Goal: Find specific page/section: Find specific page/section

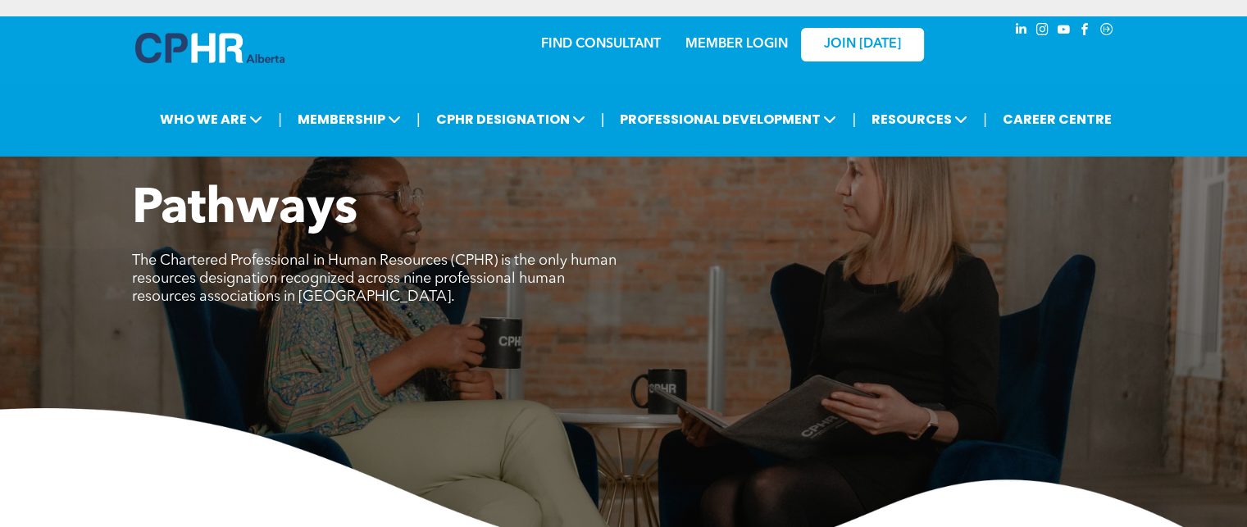
click at [728, 46] on link "MEMBER LOGIN" at bounding box center [736, 44] width 102 height 13
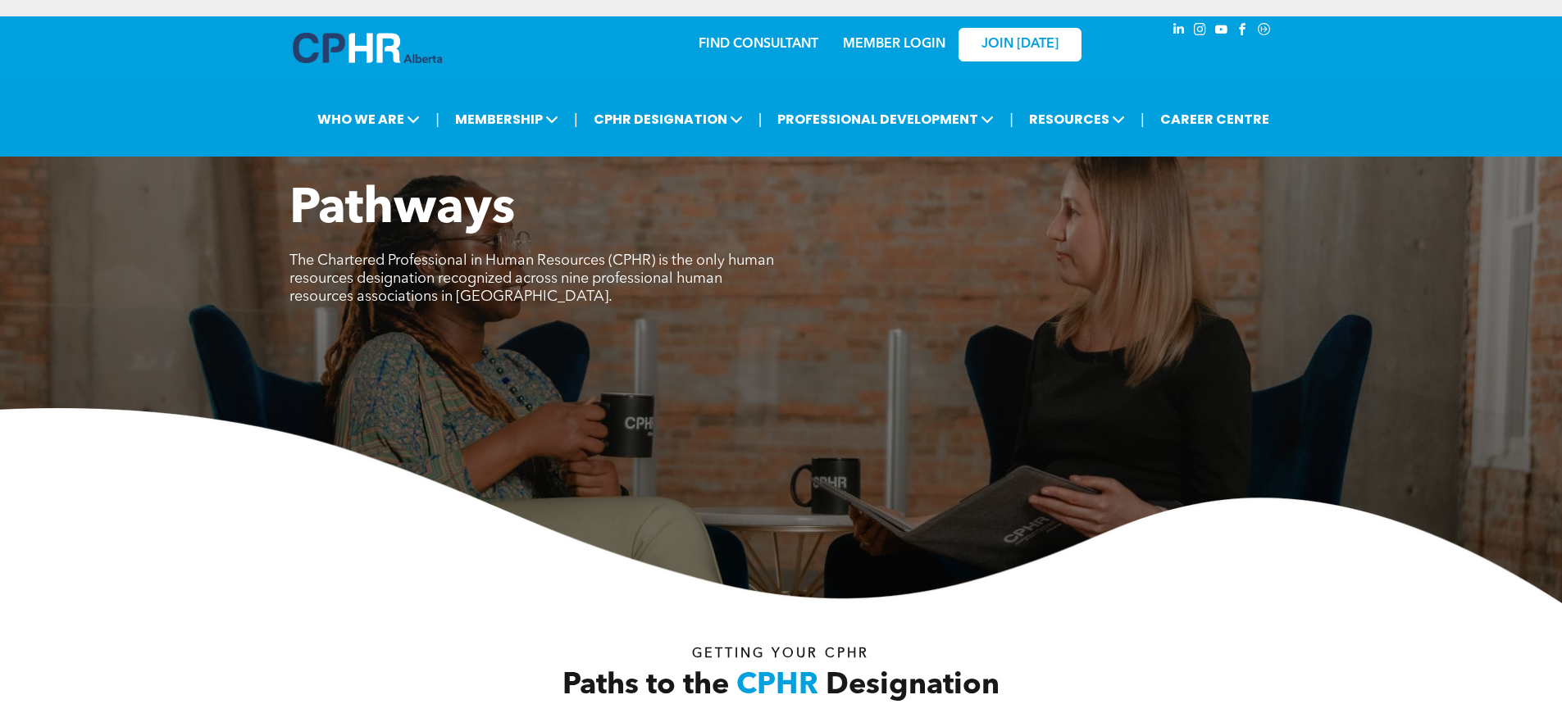
click at [867, 43] on link "MEMBER LOGIN" at bounding box center [894, 44] width 102 height 13
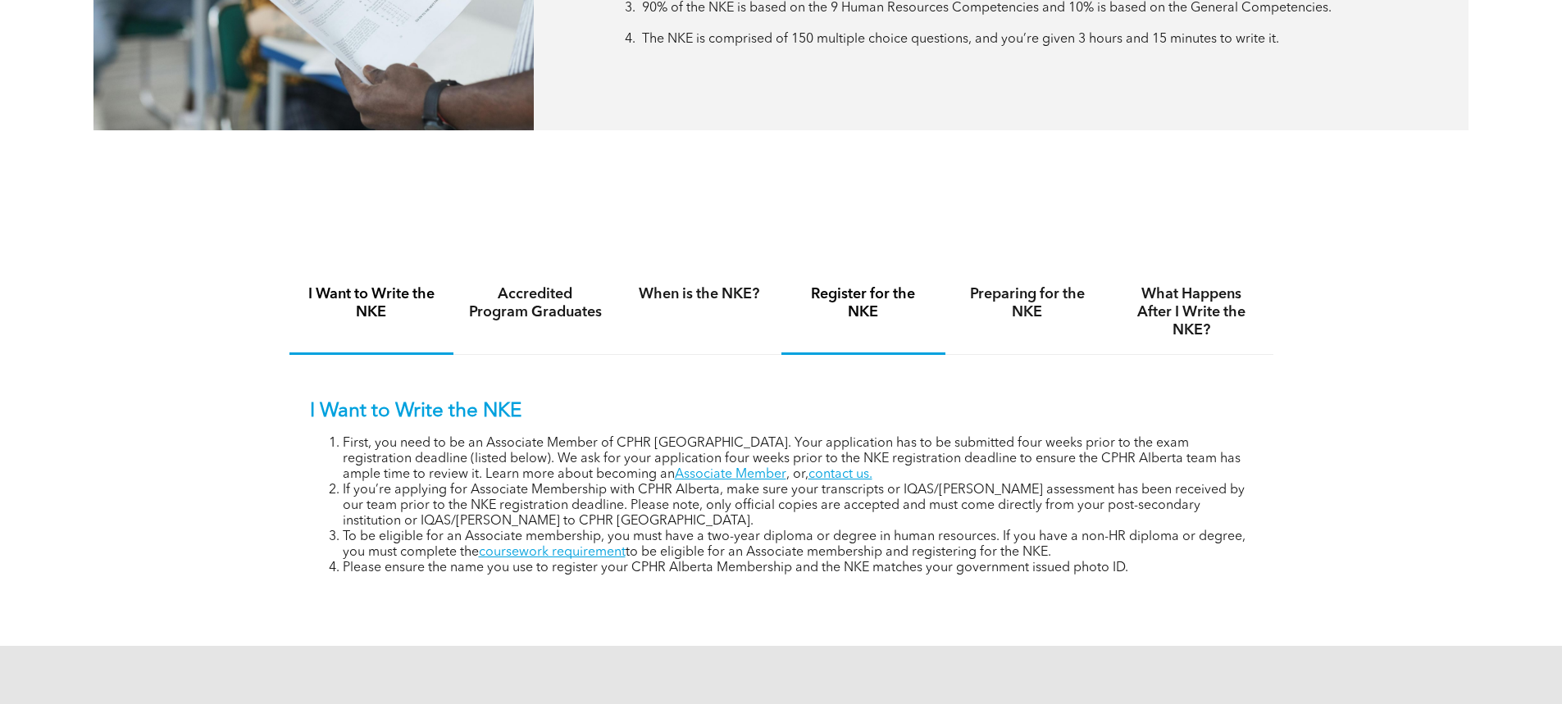
scroll to position [984, 0]
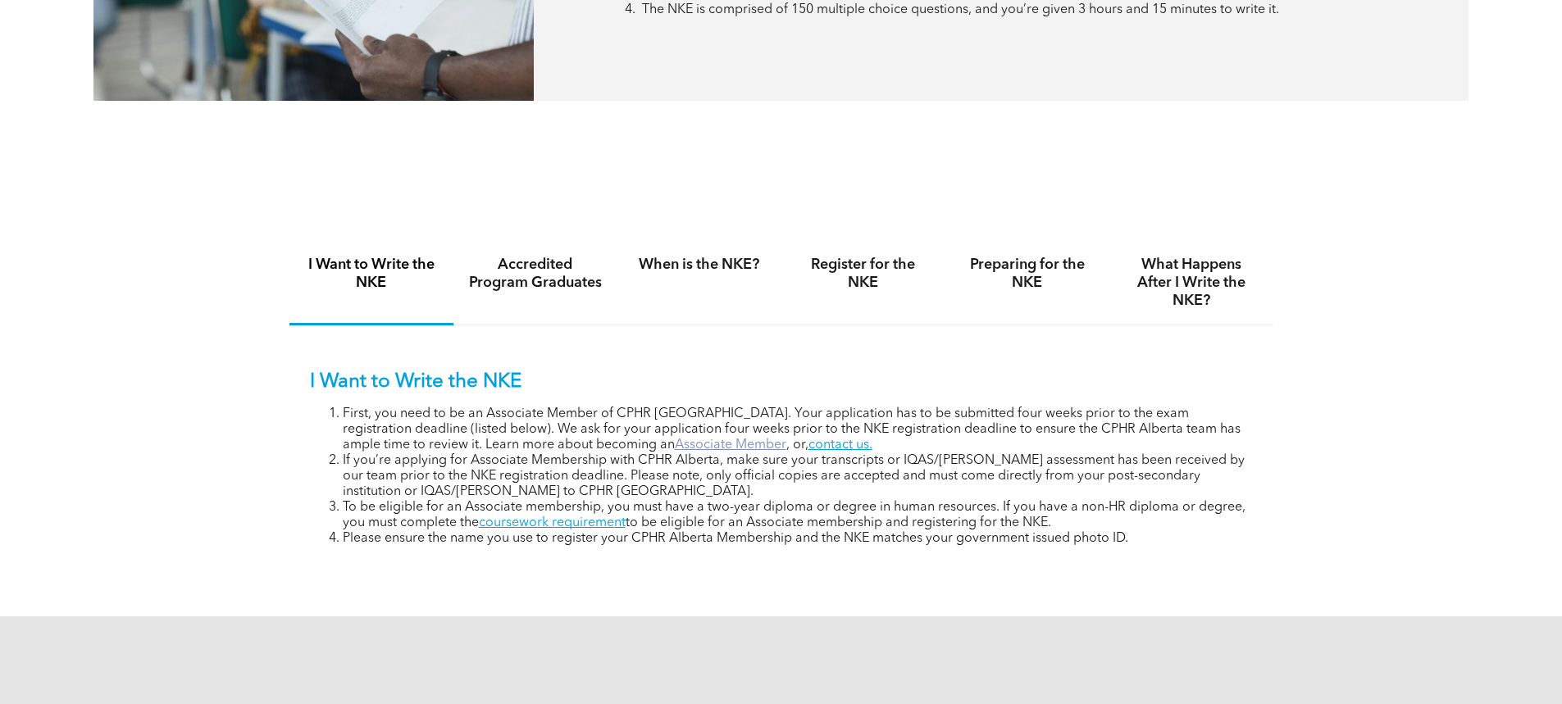
click at [675, 441] on link "Associate Member" at bounding box center [730, 445] width 111 height 13
click at [675, 445] on link "Associate Member" at bounding box center [730, 445] width 111 height 13
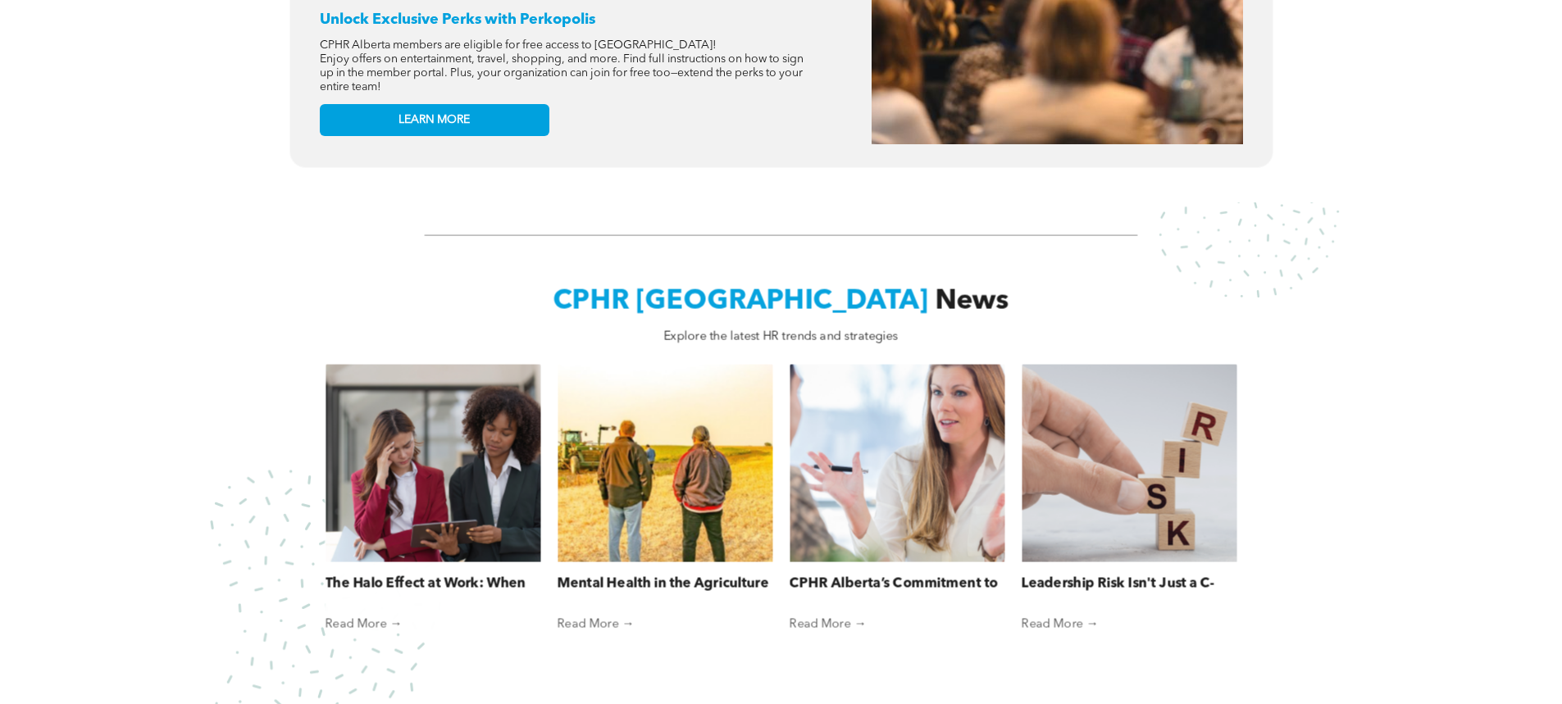
scroll to position [1148, 0]
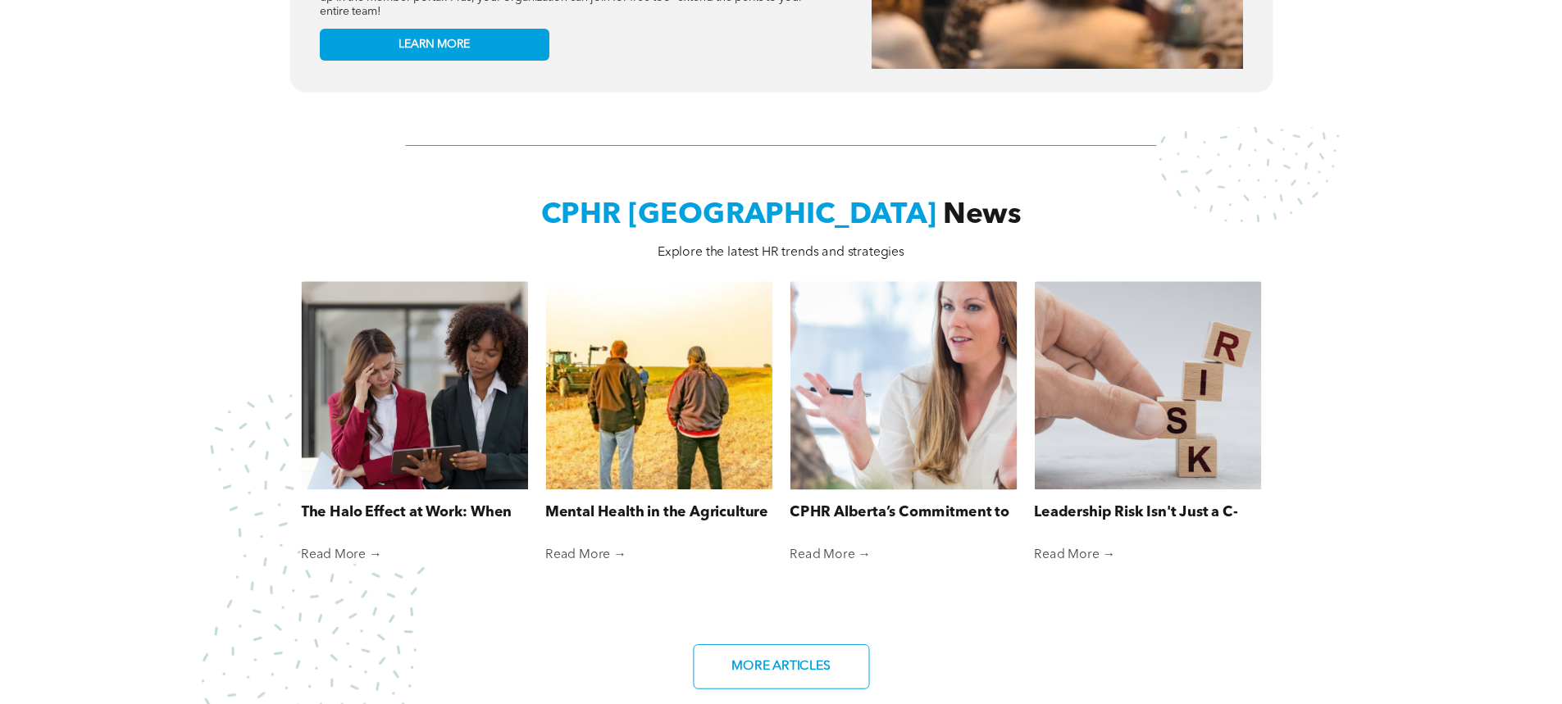
click at [944, 397] on div at bounding box center [903, 385] width 240 height 221
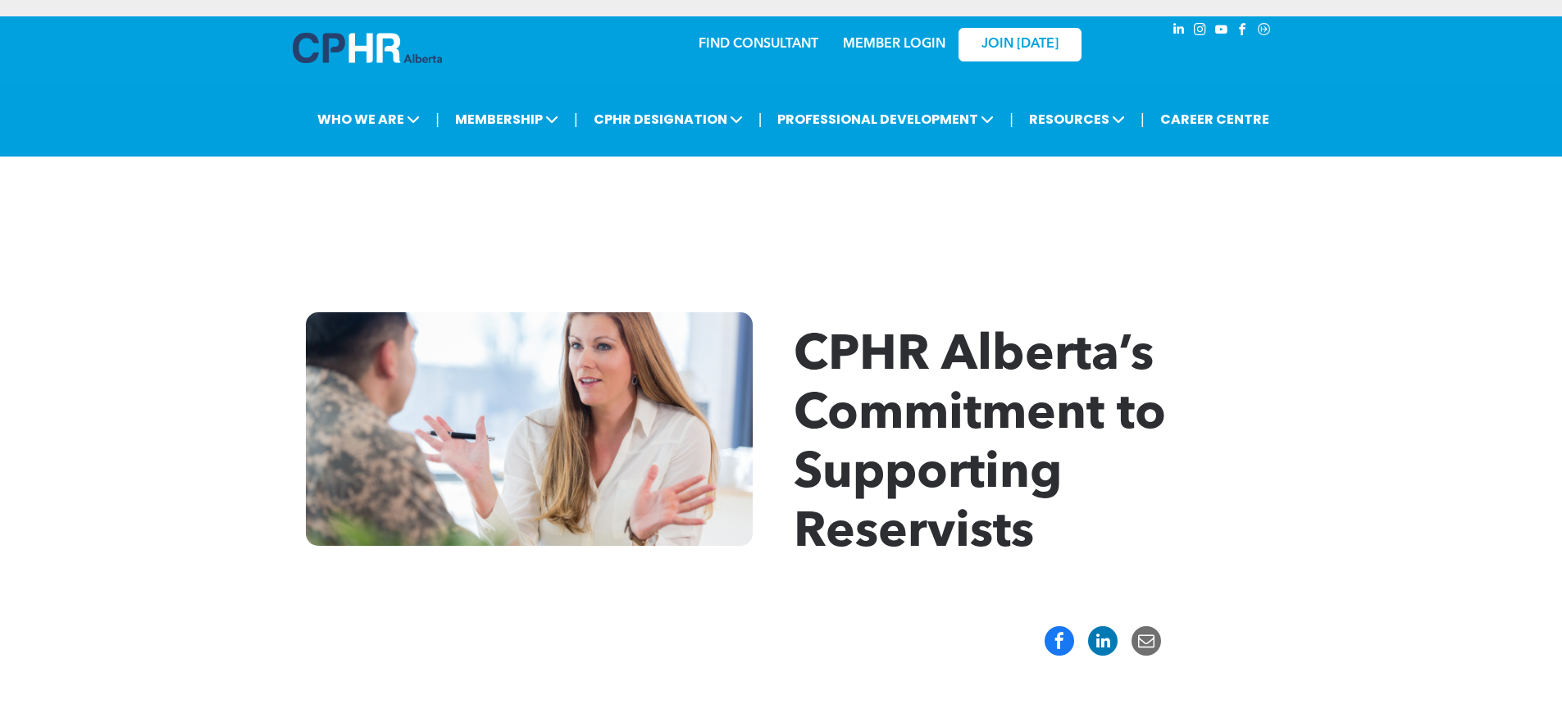
click at [871, 45] on link "MEMBER LOGIN" at bounding box center [894, 44] width 102 height 13
